Goal: Complete application form: Complete application form

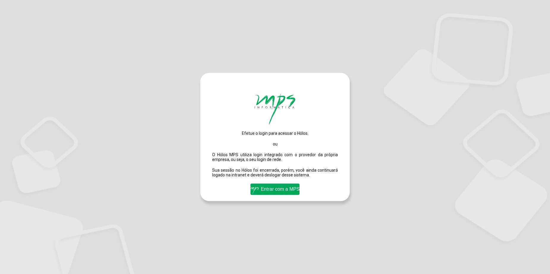
drag, startPoint x: 0, startPoint y: 0, endPoint x: 280, endPoint y: 197, distance: 342.7
click at [280, 194] on span "Entrar com a MPS" at bounding box center [275, 189] width 52 height 10
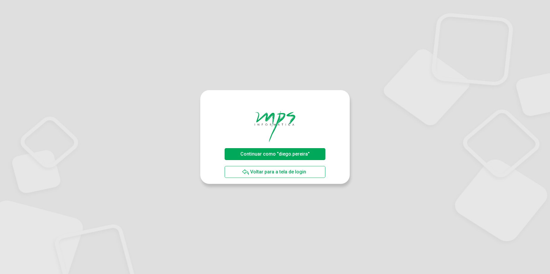
drag, startPoint x: 247, startPoint y: 155, endPoint x: 258, endPoint y: 146, distance: 14.3
click at [247, 155] on span "Continuar como "diego.pereira"" at bounding box center [274, 154] width 69 height 6
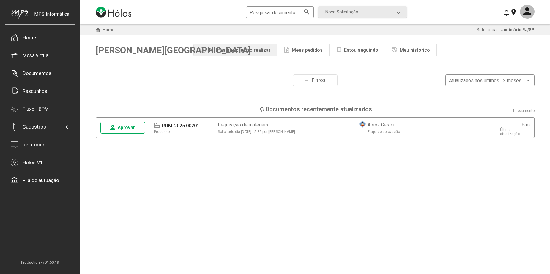
click at [307, 48] on div "Meus pedidos" at bounding box center [307, 50] width 31 height 6
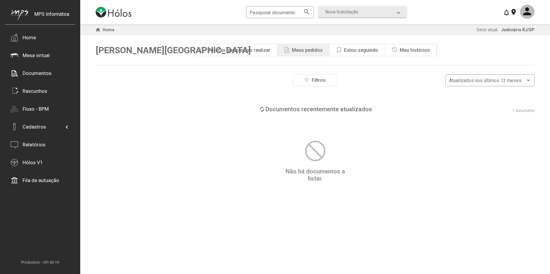
click at [260, 52] on div "Tarefas que preciso realizar" at bounding box center [239, 50] width 62 height 6
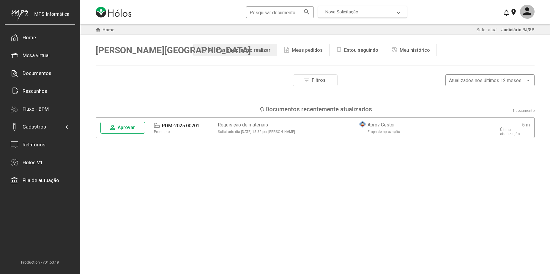
click at [347, 14] on span "Nova Solicitação" at bounding box center [341, 11] width 33 height 5
click at [340, 13] on span "Nova Solicitação" at bounding box center [341, 11] width 33 height 5
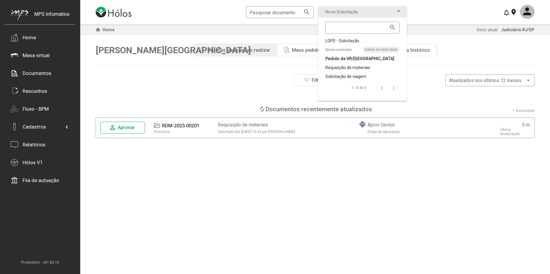
click at [346, 58] on div "Pedido de VR/[GEOGRAPHIC_DATA]" at bounding box center [362, 59] width 74 height 6
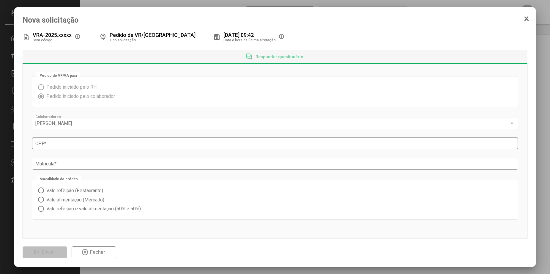
click at [50, 144] on input "CPF *" at bounding box center [274, 143] width 479 height 5
click at [93, 247] on span "highlight_off Fechar" at bounding box center [93, 252] width 25 height 10
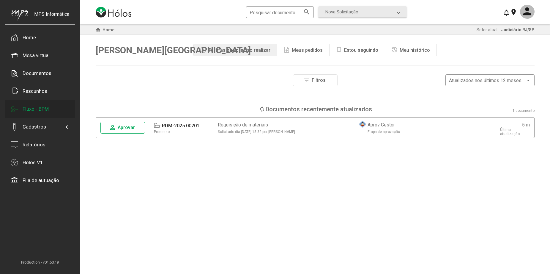
click at [54, 110] on div "Fluxo - BPM" at bounding box center [40, 109] width 70 height 18
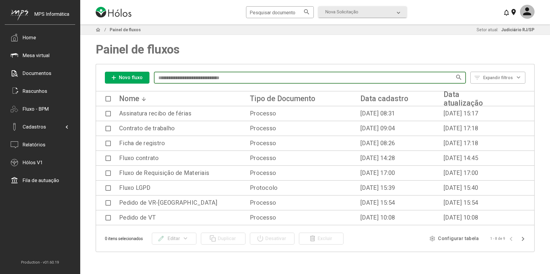
click at [167, 80] on input at bounding box center [306, 77] width 298 height 5
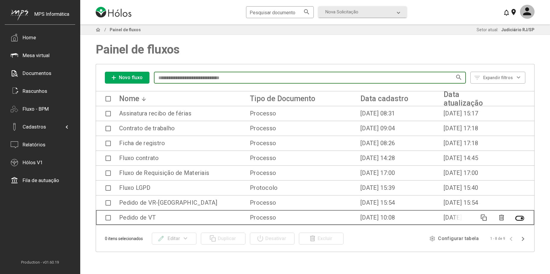
click at [108, 219] on span at bounding box center [107, 217] width 5 height 5
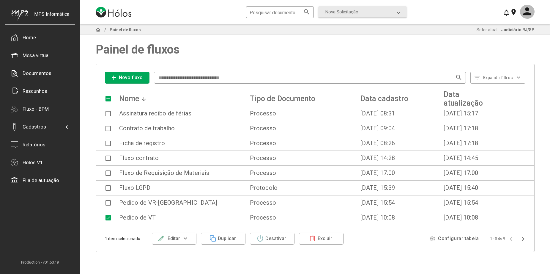
click at [173, 237] on div "edit Editar" at bounding box center [168, 238] width 23 height 11
click at [186, 222] on button "Gerenciar versões" at bounding box center [177, 223] width 51 height 14
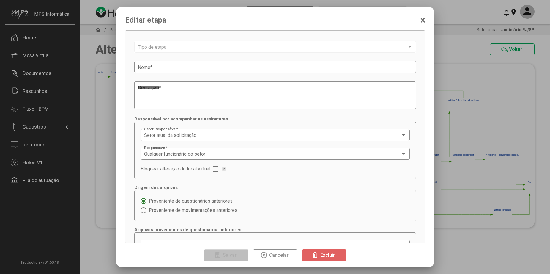
type input "**********"
type textarea "**********"
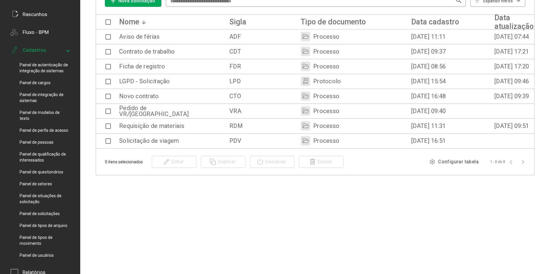
scroll to position [24, 0]
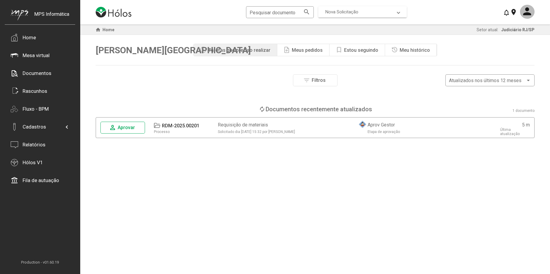
click at [334, 14] on span "Nova Solicitação" at bounding box center [341, 11] width 33 height 5
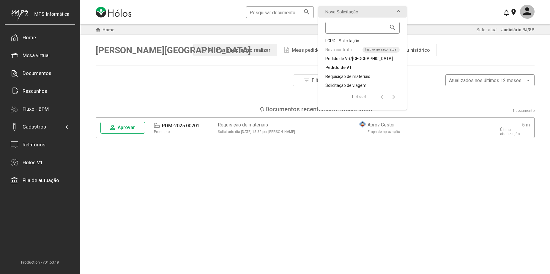
click at [350, 67] on div "Pedido de VT" at bounding box center [362, 67] width 74 height 6
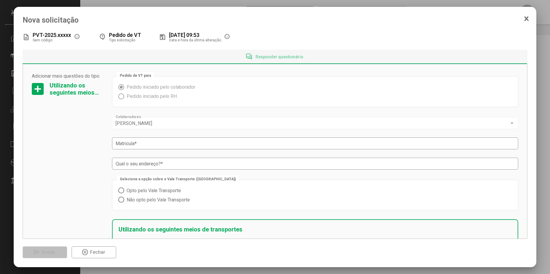
click at [165, 127] on div "[PERSON_NAME] Colaboradores" at bounding box center [315, 122] width 399 height 13
click at [140, 3] on div at bounding box center [275, 137] width 550 height 274
click at [528, 21] on icon at bounding box center [526, 19] width 5 height 6
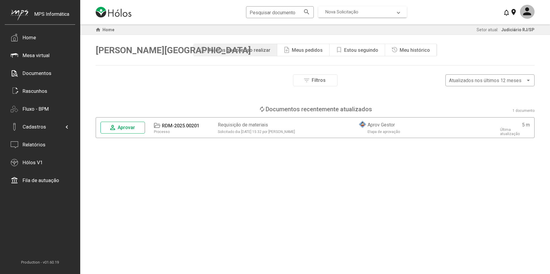
click at [393, 13] on span "Nova Solicitação" at bounding box center [361, 11] width 72 height 5
